Goal: Task Accomplishment & Management: Manage account settings

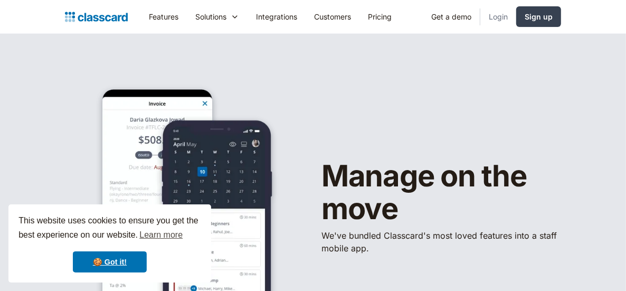
click at [495, 17] on link "Login" at bounding box center [498, 17] width 36 height 24
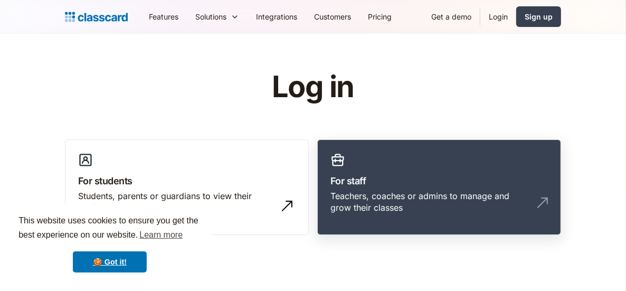
click at [430, 188] on link "For staff Teachers, coaches or admins to manage and grow their classes" at bounding box center [439, 187] width 244 height 96
